Goal: Navigation & Orientation: Find specific page/section

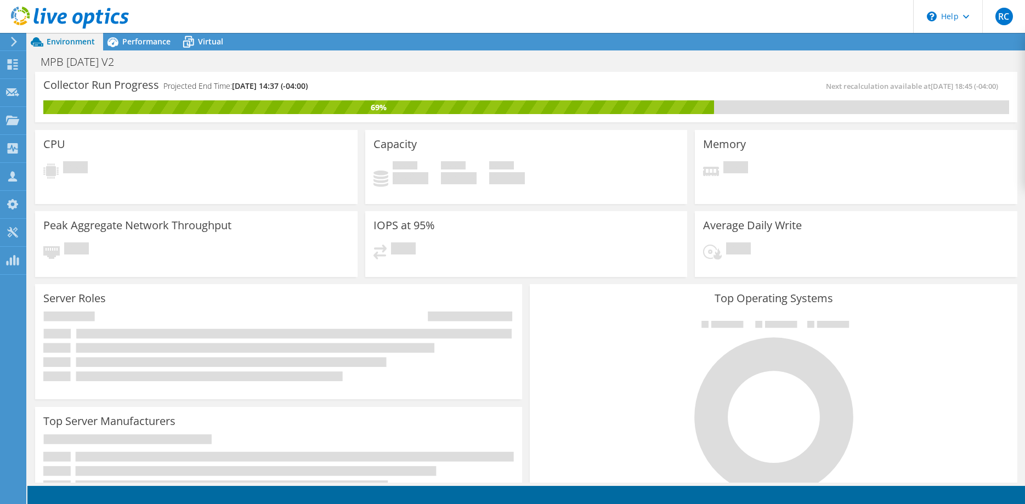
click at [16, 42] on use at bounding box center [14, 42] width 6 height 10
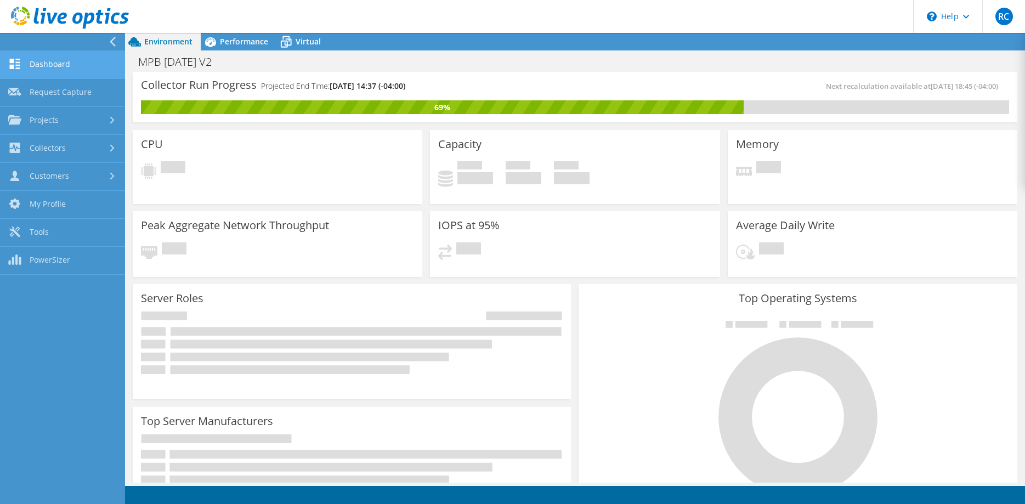
click at [52, 65] on link "Dashboard" at bounding box center [62, 65] width 125 height 28
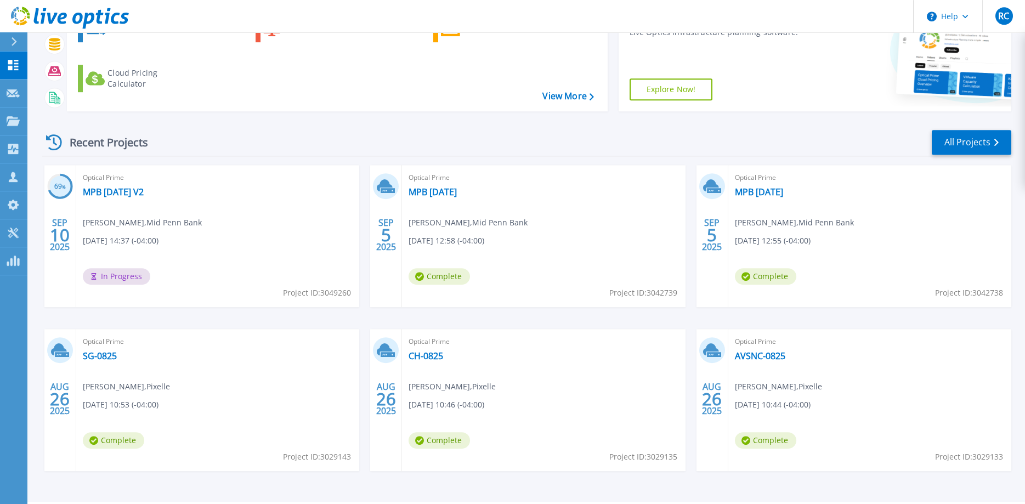
scroll to position [150, 0]
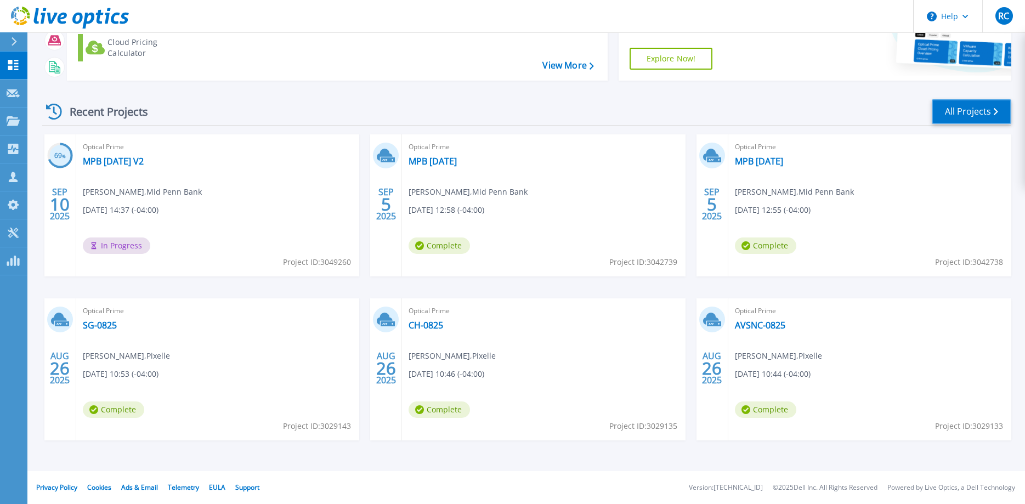
click at [983, 114] on link "All Projects" at bounding box center [972, 111] width 80 height 25
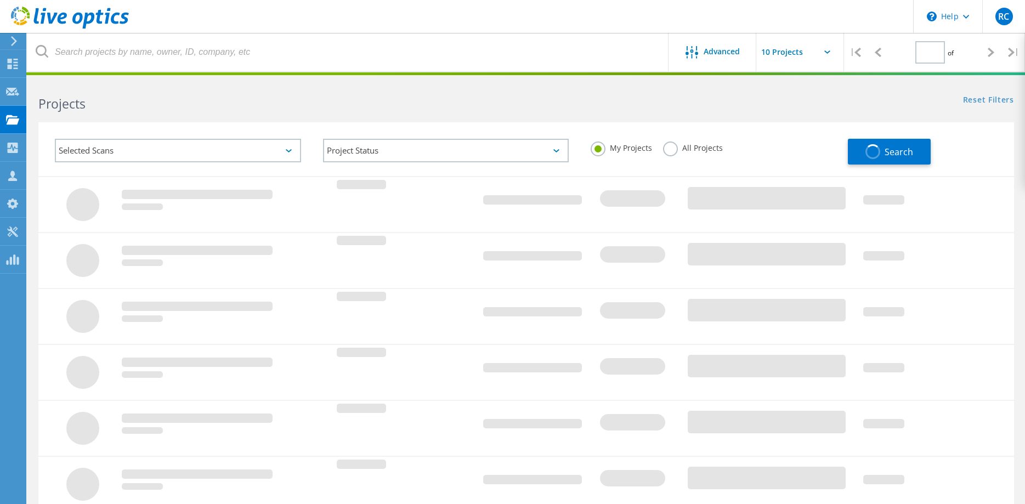
type input "1"
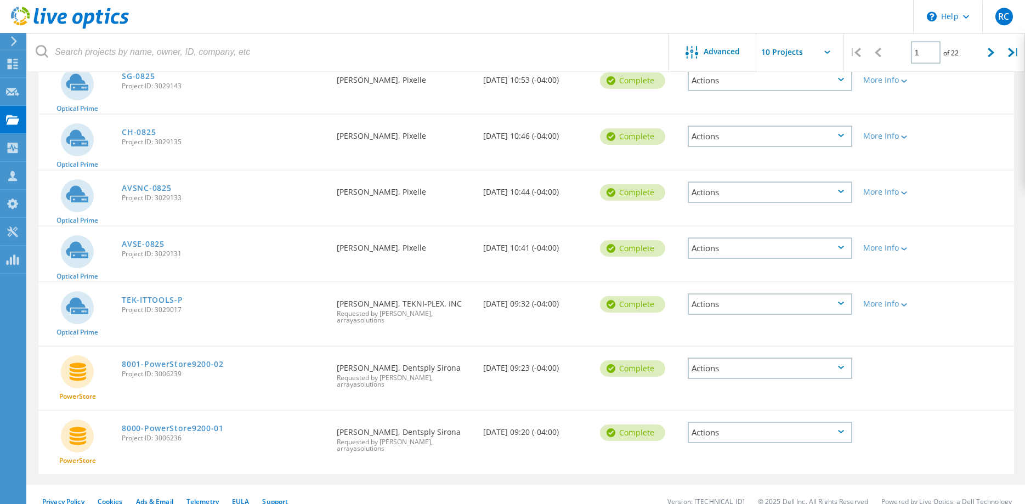
scroll to position [373, 0]
